Goal: Task Accomplishment & Management: Use online tool/utility

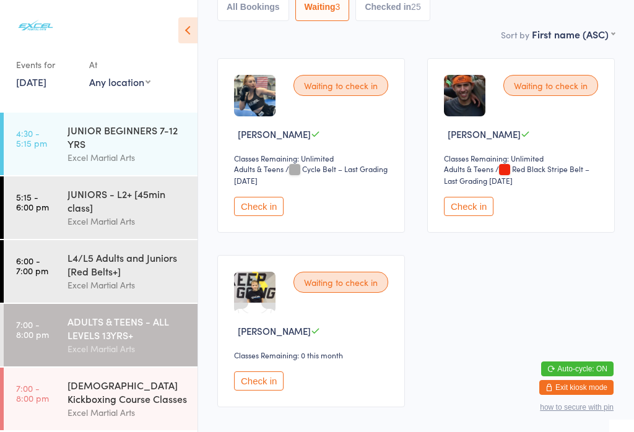
scroll to position [159, 0]
click at [474, 216] on button "Check in" at bounding box center [469, 206] width 50 height 19
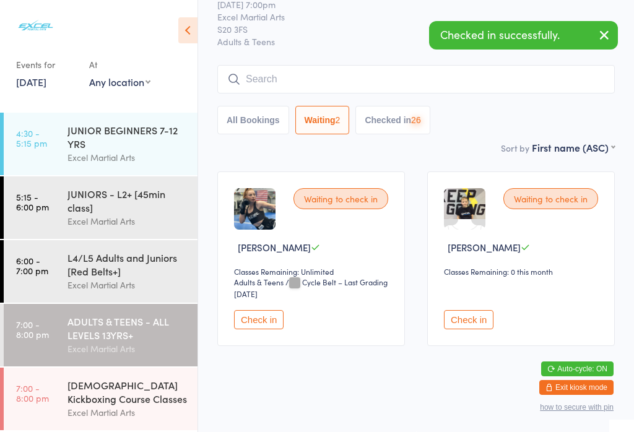
scroll to position [38, 0]
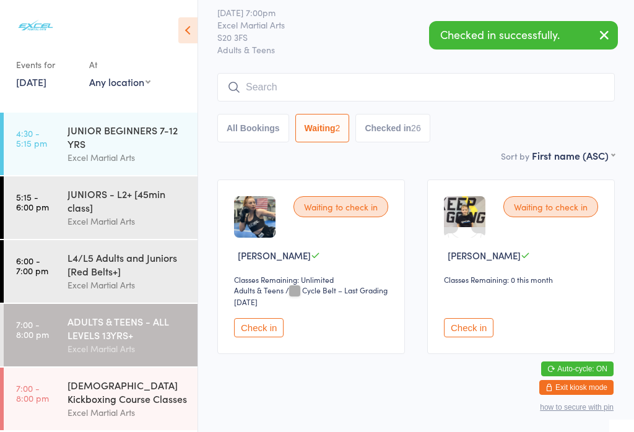
click at [479, 338] on button "Check in" at bounding box center [469, 327] width 50 height 19
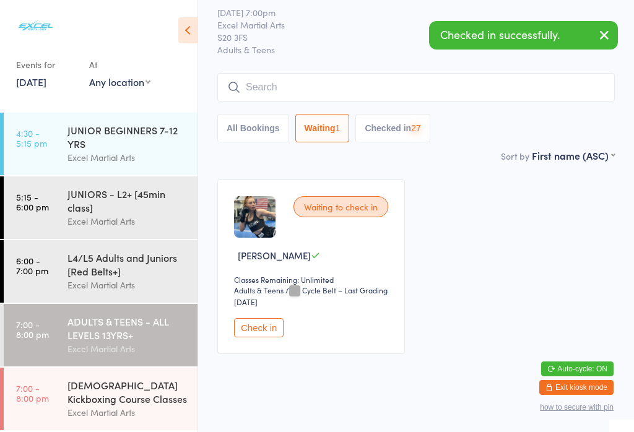
click at [127, 418] on div "Excel Martial Arts" at bounding box center [128, 413] width 120 height 14
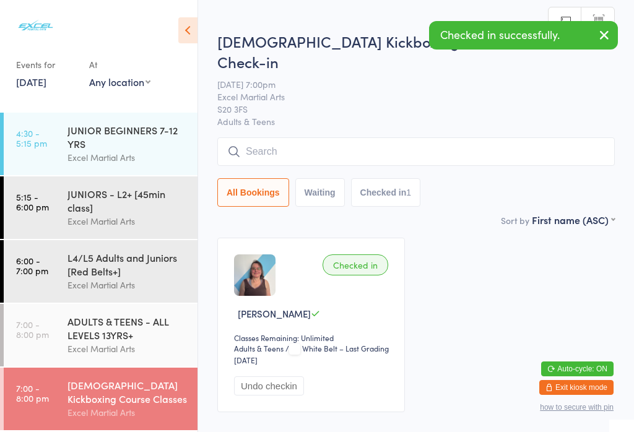
click at [139, 269] on div "L4/L5 Adults and Juniors [Red Belts+]" at bounding box center [128, 264] width 120 height 27
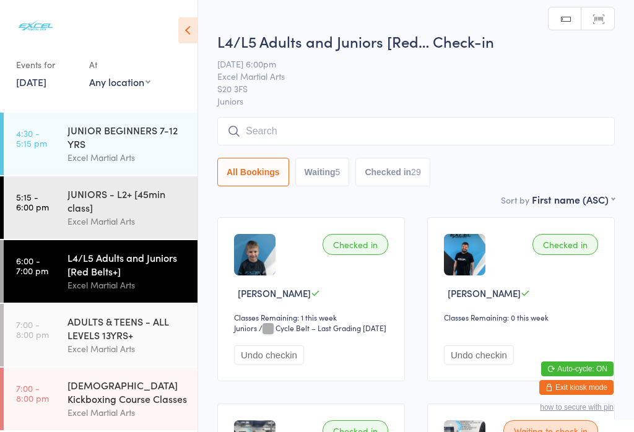
click at [318, 186] on button "Waiting 5" at bounding box center [322, 172] width 54 height 28
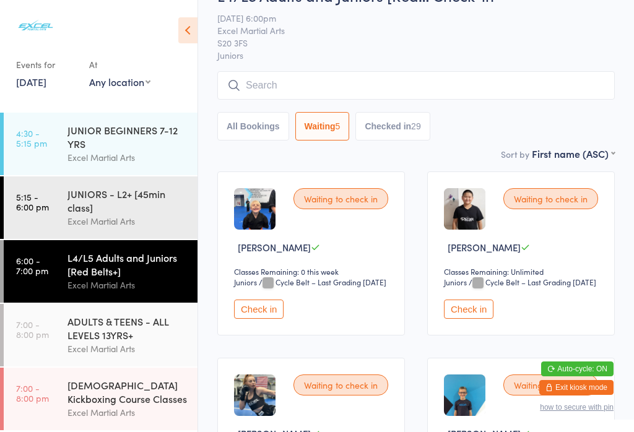
scroll to position [105, 0]
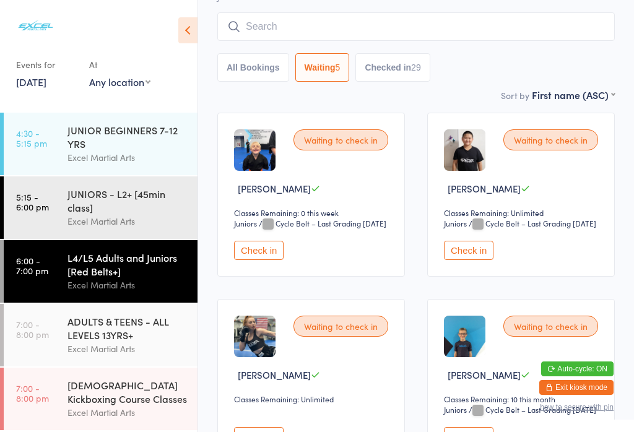
click at [265, 260] on button "Check in" at bounding box center [259, 250] width 50 height 19
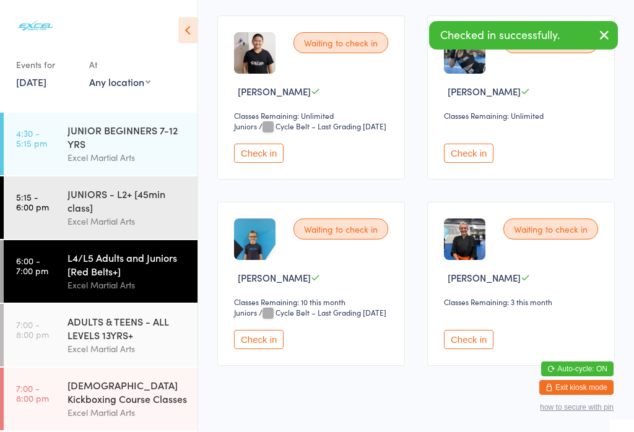
scroll to position [209, 0]
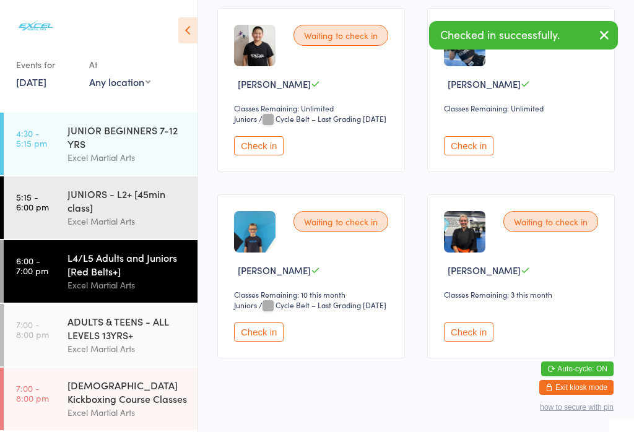
click at [464, 342] on button "Check in" at bounding box center [469, 332] width 50 height 19
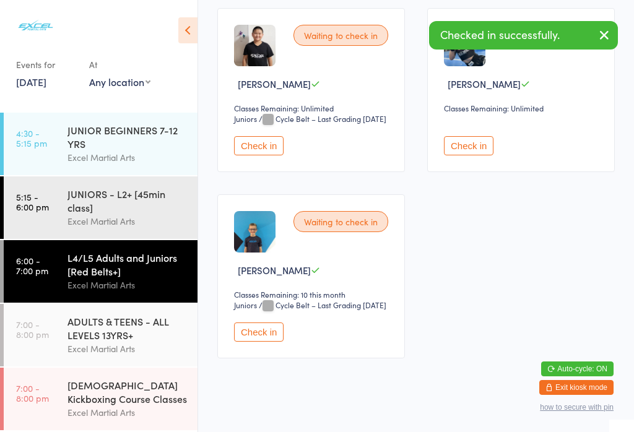
click at [271, 342] on button "Check in" at bounding box center [259, 332] width 50 height 19
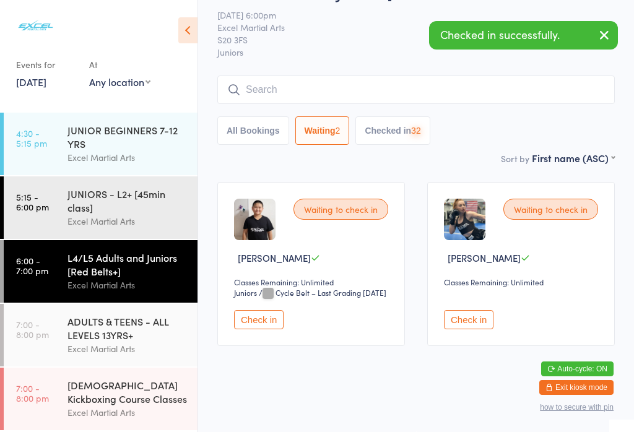
click at [133, 380] on div "[DEMOGRAPHIC_DATA] Kickboxing Course Classes Excel Martial Arts" at bounding box center [133, 399] width 130 height 63
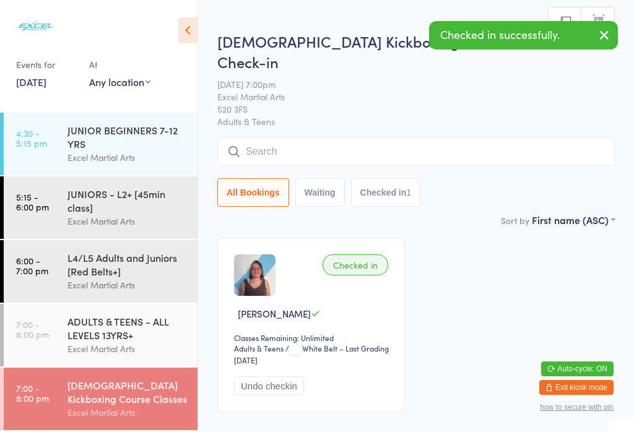
click at [160, 208] on div "JUNIORS - L2+ [45min class]" at bounding box center [128, 200] width 120 height 27
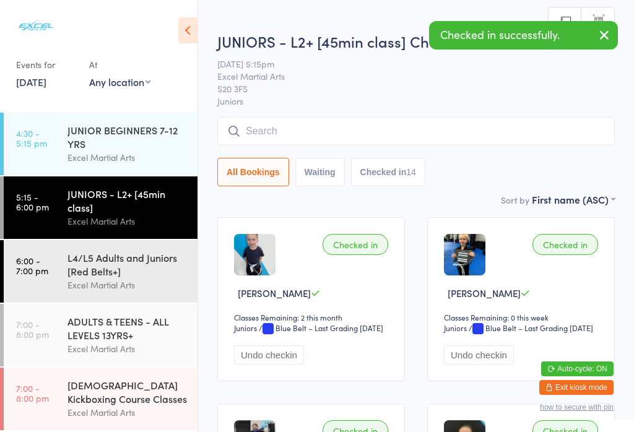
click at [321, 178] on button "Waiting" at bounding box center [320, 172] width 50 height 28
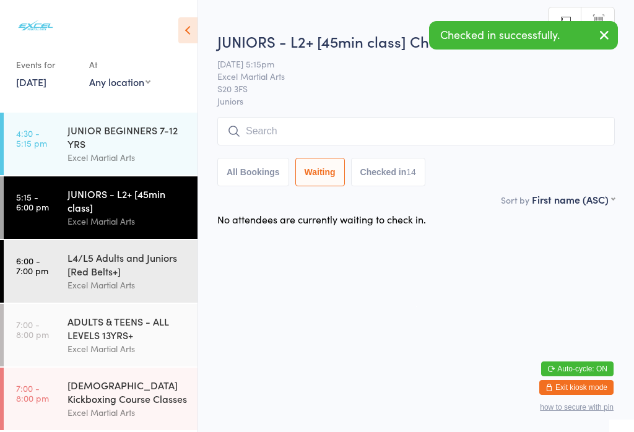
click at [133, 160] on div "Excel Martial Arts" at bounding box center [128, 157] width 120 height 14
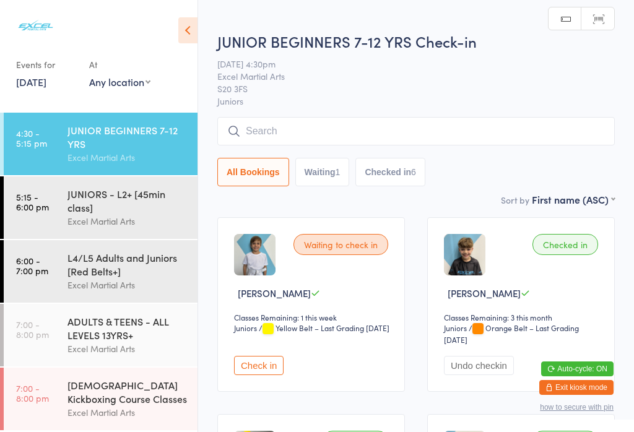
click at [323, 175] on button "Waiting 1" at bounding box center [322, 172] width 54 height 28
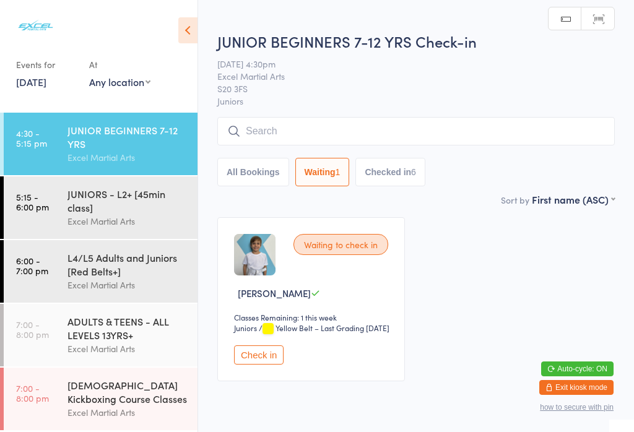
click at [275, 365] on button "Check in" at bounding box center [259, 355] width 50 height 19
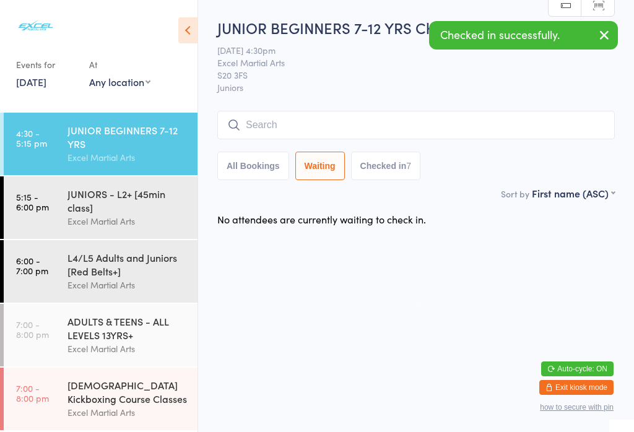
click at [186, 32] on icon at bounding box center [187, 30] width 19 height 26
